Goal: Task Accomplishment & Management: Complete application form

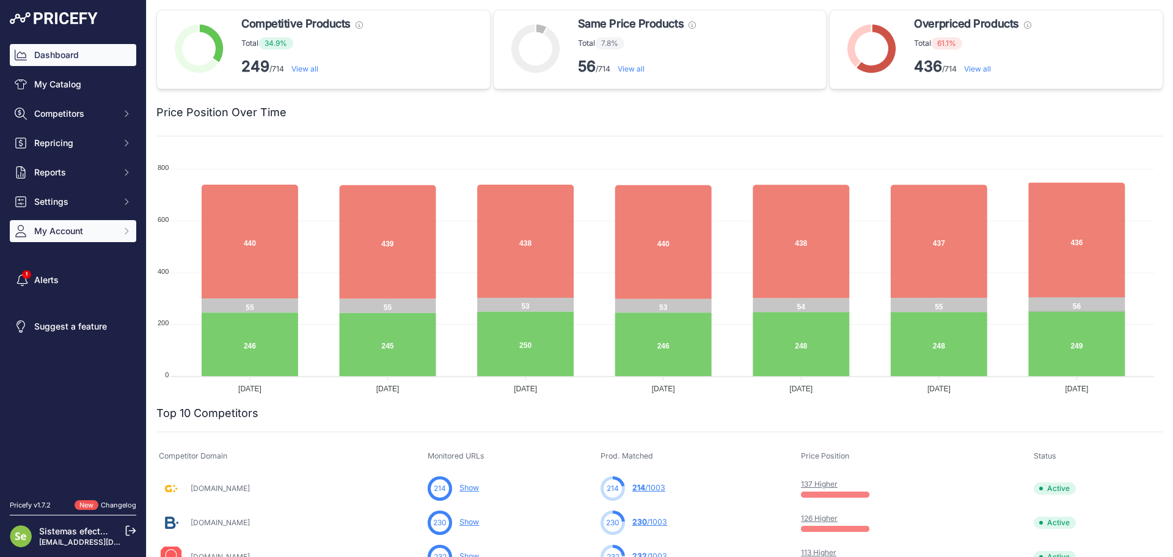
click at [100, 227] on span "My Account" at bounding box center [74, 231] width 80 height 12
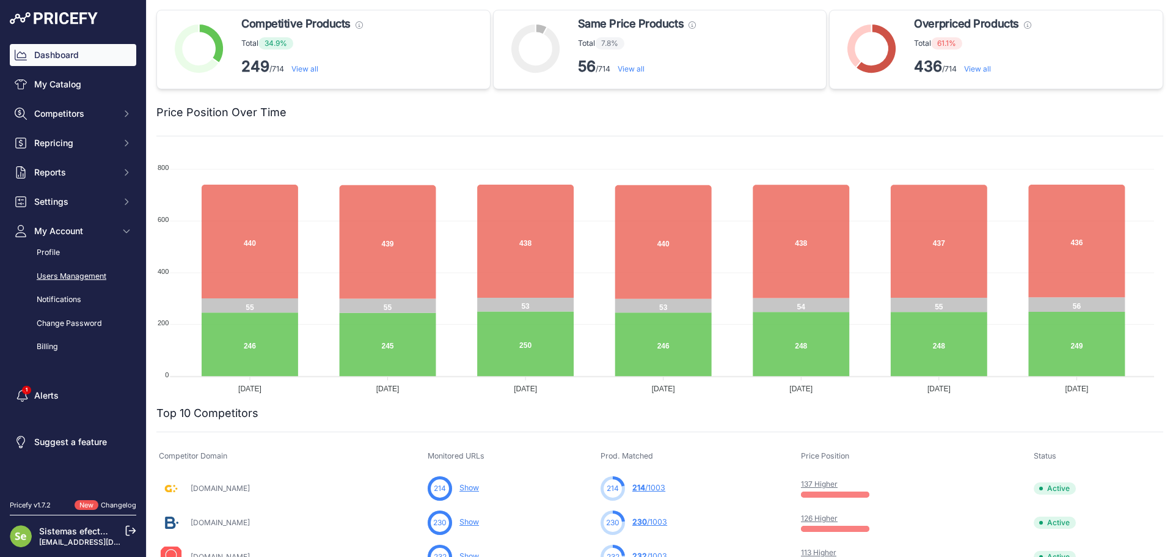
click at [81, 273] on link "Users Management" at bounding box center [73, 276] width 127 height 21
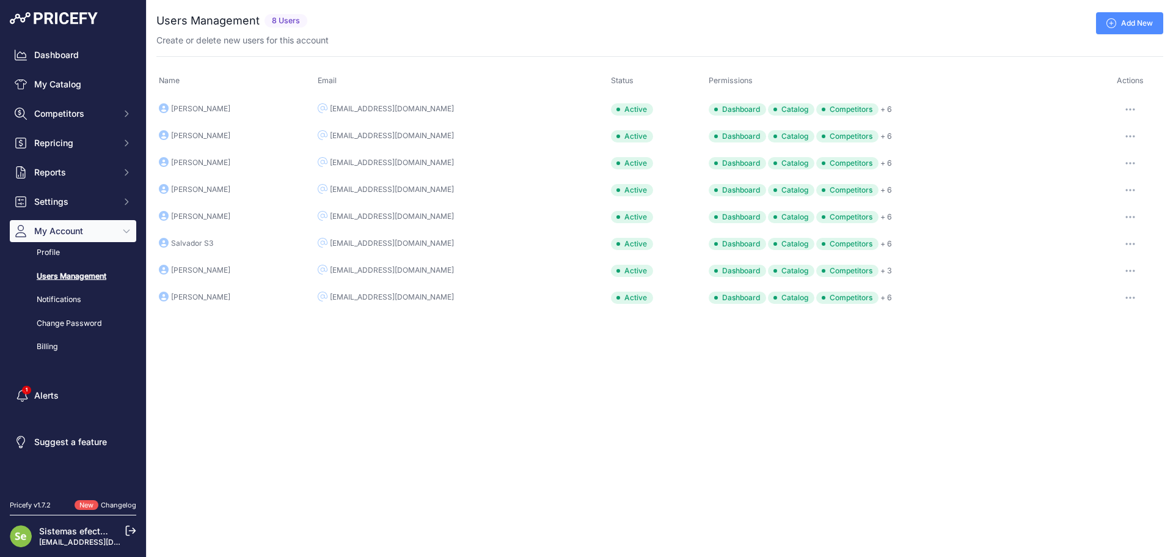
click at [1121, 26] on link "Add New" at bounding box center [1129, 23] width 67 height 22
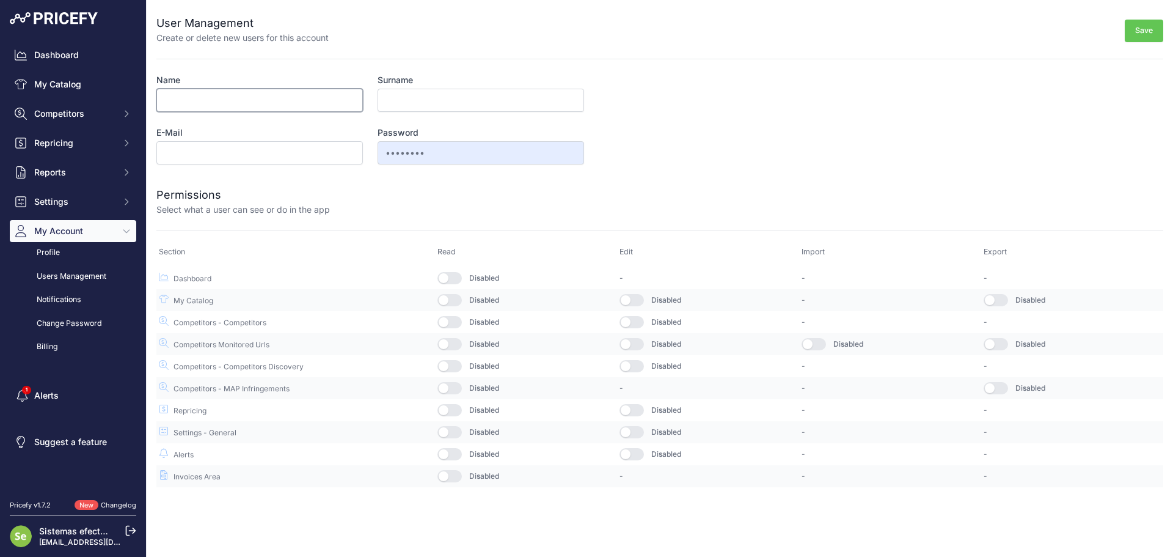
click at [274, 98] on input "Name" at bounding box center [259, 100] width 207 height 23
type input "Paco"
type input "Mas"
type input "pmas@efectoled.com"
click at [453, 283] on button "button" at bounding box center [450, 278] width 24 height 12
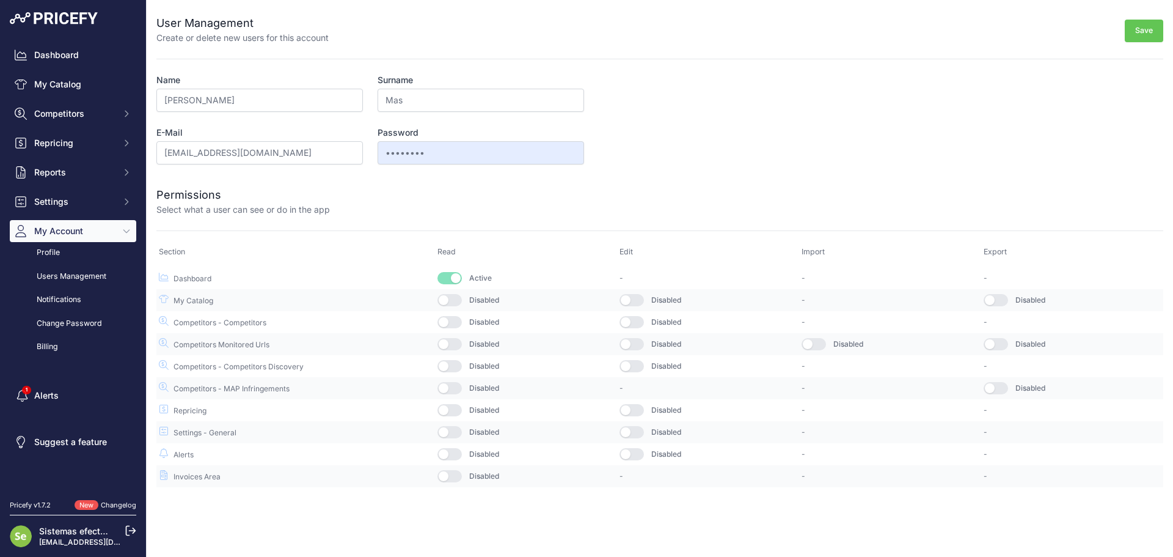
drag, startPoint x: 452, startPoint y: 298, endPoint x: 453, endPoint y: 306, distance: 8.0
click at [452, 301] on button "button" at bounding box center [450, 300] width 24 height 12
click at [453, 323] on button "button" at bounding box center [450, 322] width 24 height 12
click at [458, 343] on button "button" at bounding box center [450, 344] width 24 height 12
click at [455, 361] on button "button" at bounding box center [450, 366] width 24 height 12
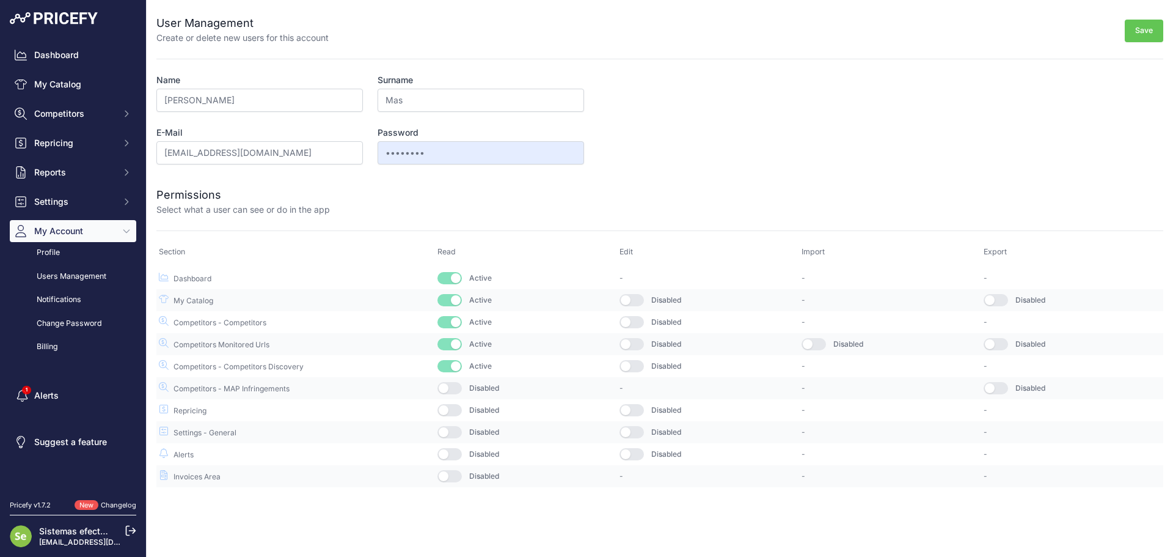
click at [458, 390] on button "button" at bounding box center [450, 388] width 24 height 12
click at [456, 409] on button "button" at bounding box center [450, 410] width 24 height 12
click at [454, 436] on button "button" at bounding box center [450, 432] width 24 height 12
click at [454, 455] on button "button" at bounding box center [450, 454] width 24 height 12
click at [454, 471] on button "button" at bounding box center [450, 476] width 24 height 12
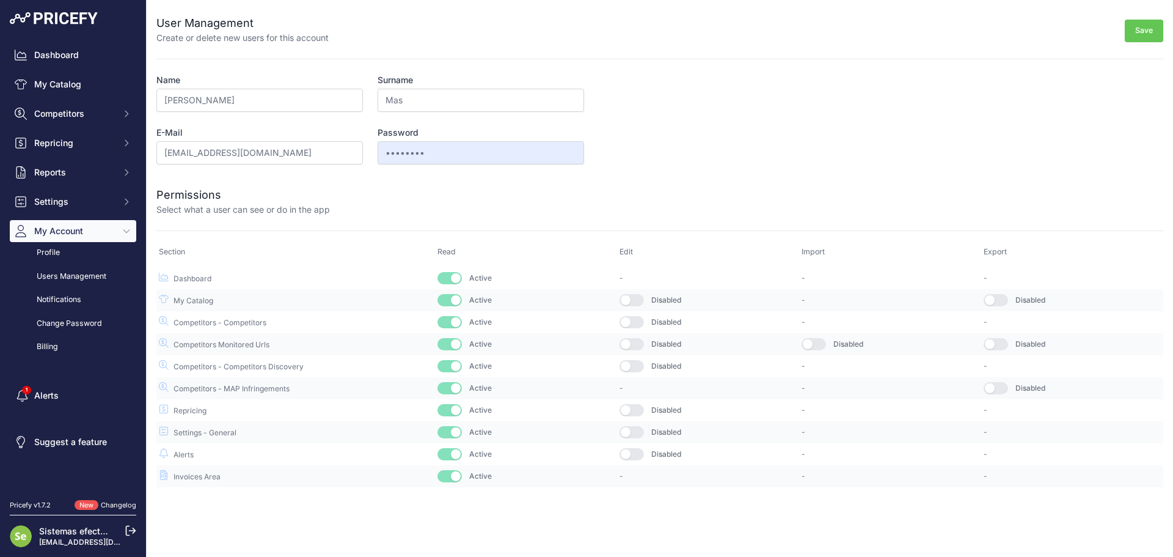
click at [1141, 25] on button "Save" at bounding box center [1144, 31] width 39 height 23
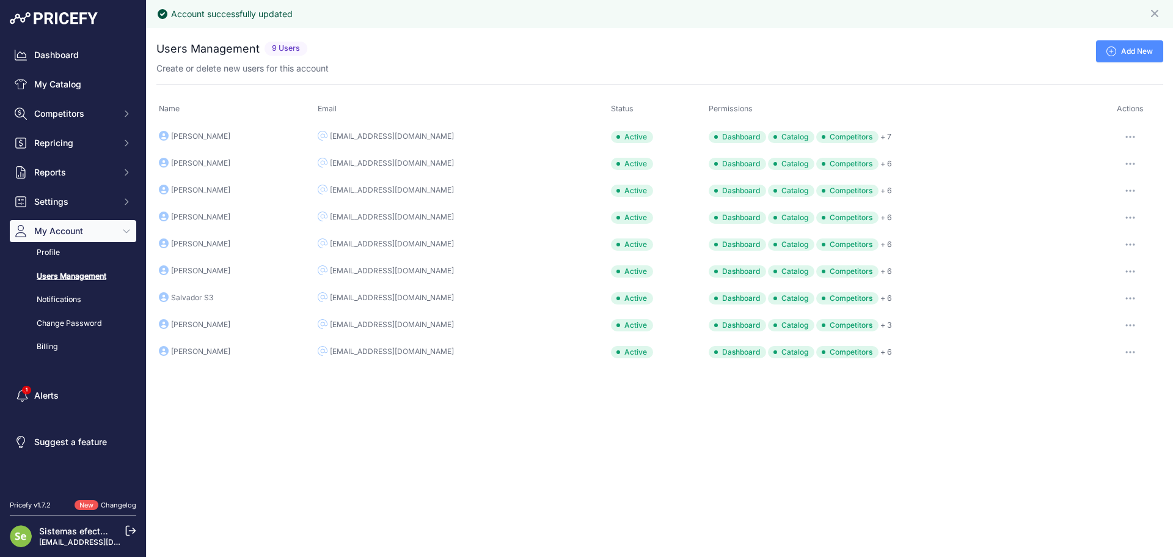
click at [132, 533] on icon at bounding box center [130, 530] width 11 height 11
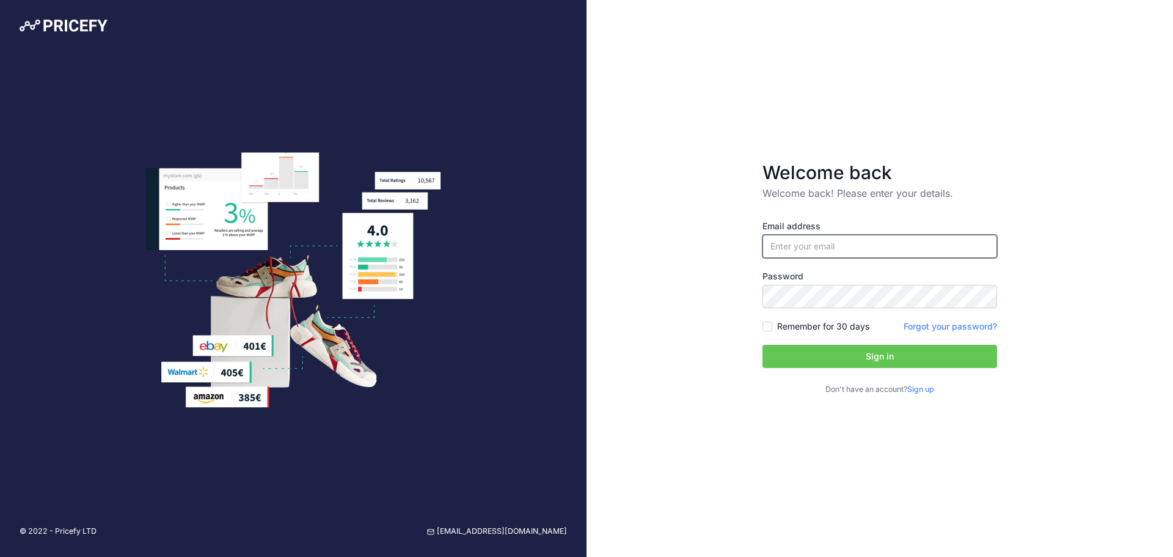
click at [879, 252] on input "email" at bounding box center [880, 246] width 235 height 23
type input "[EMAIL_ADDRESS][DOMAIN_NAME]"
click at [905, 352] on button "Sign in" at bounding box center [880, 356] width 235 height 23
